Goal: Task Accomplishment & Management: Use online tool/utility

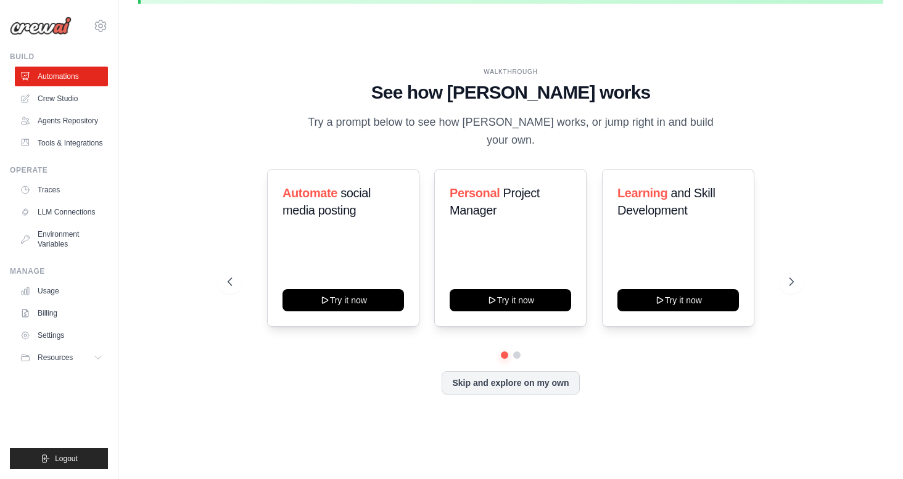
scroll to position [43, 0]
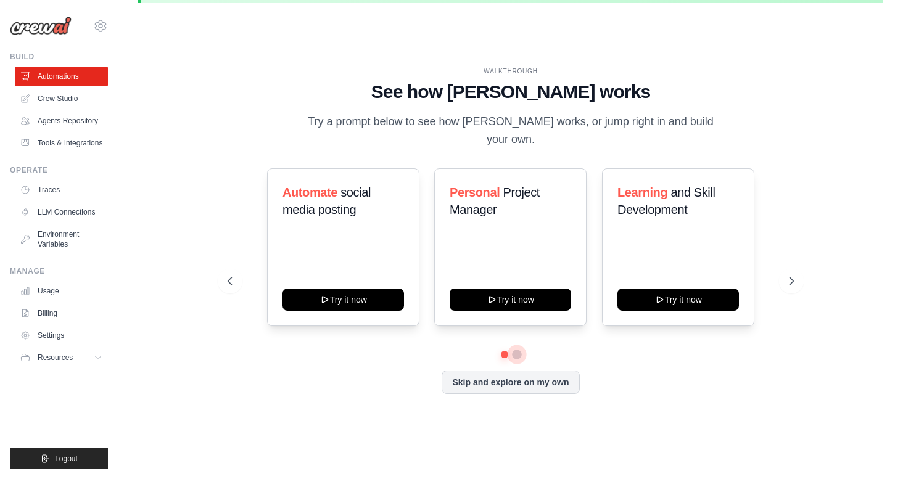
click at [518, 350] on button at bounding box center [517, 355] width 10 height 10
click at [62, 214] on link "LLM Connections" at bounding box center [62, 212] width 93 height 20
